Goal: Transaction & Acquisition: Purchase product/service

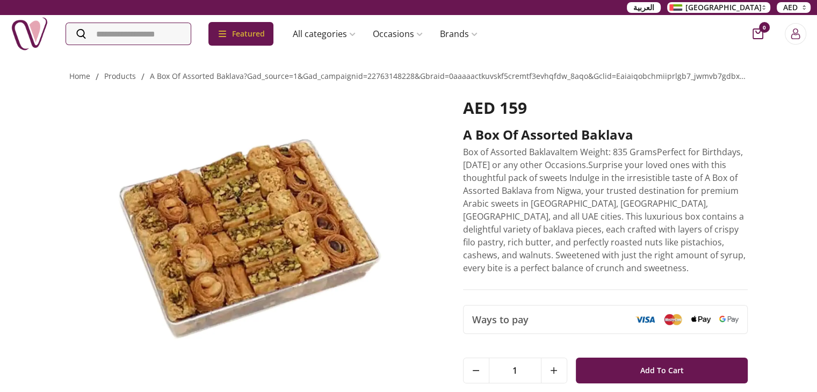
click at [410, 200] on img at bounding box center [251, 234] width 364 height 273
click at [349, 198] on img at bounding box center [251, 234] width 364 height 273
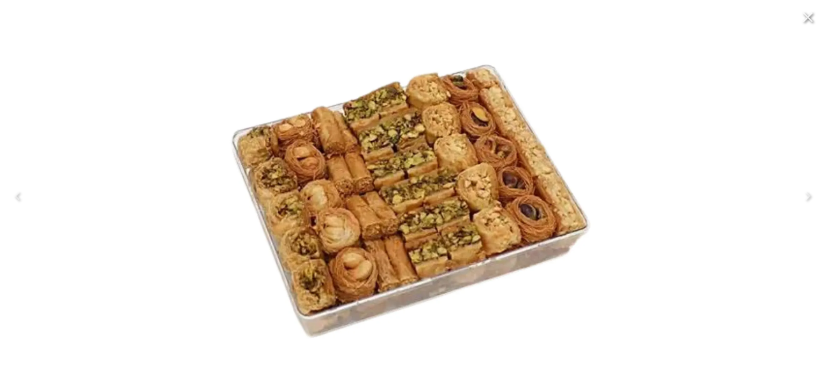
click at [733, 189] on div at bounding box center [412, 196] width 825 height 392
